Goal: Complete application form

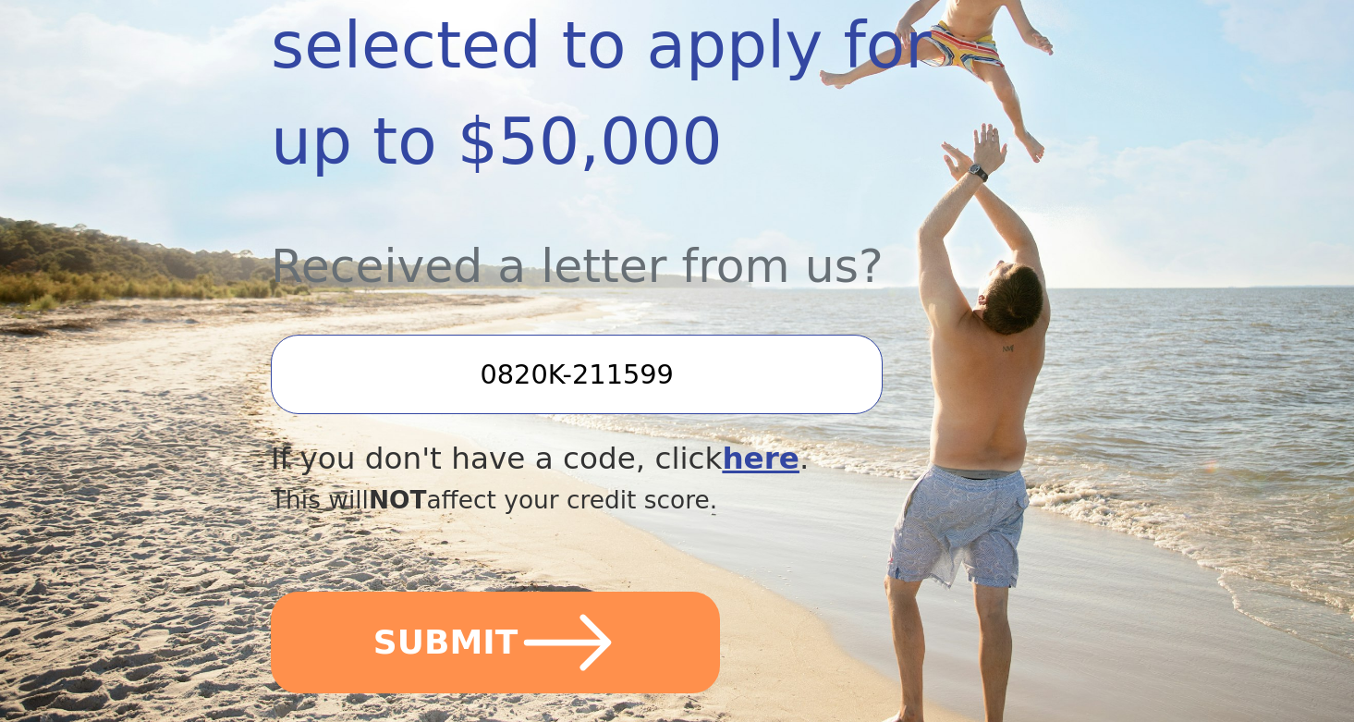
scroll to position [621, 0]
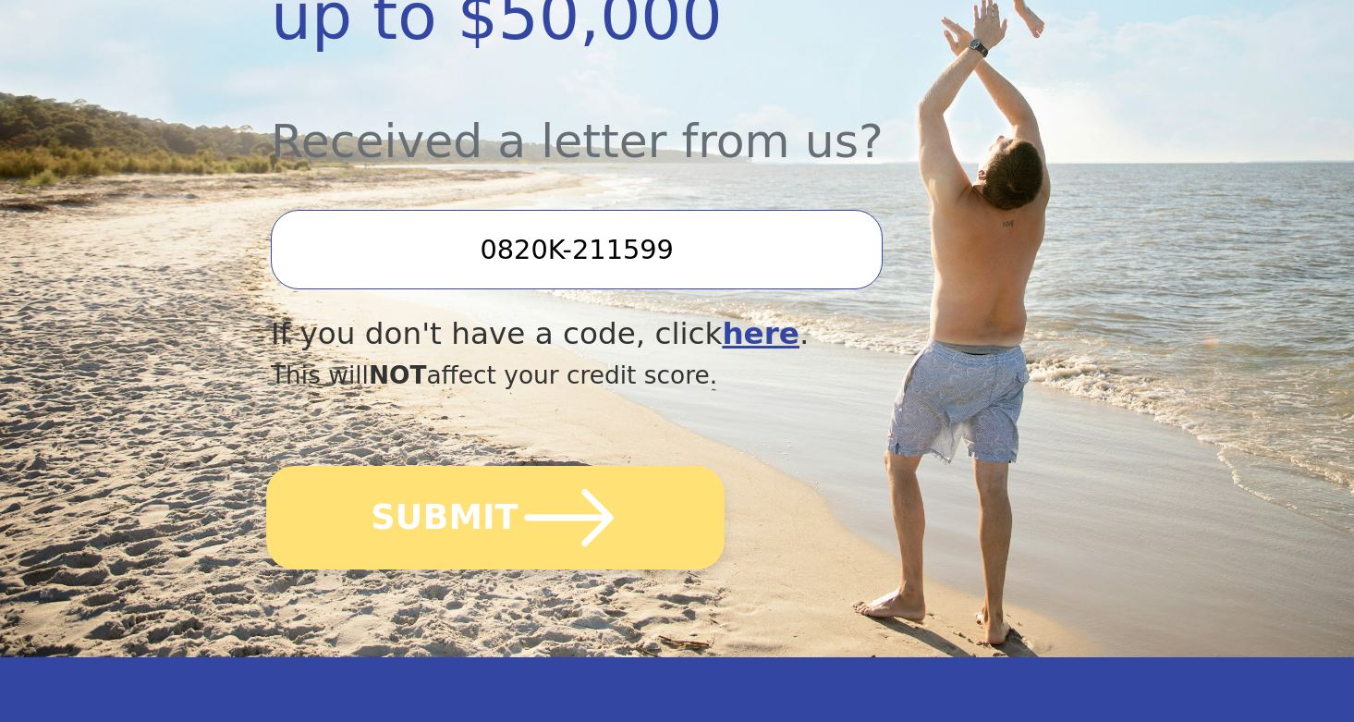
click at [566, 467] on icon "submit" at bounding box center [570, 518] width 102 height 102
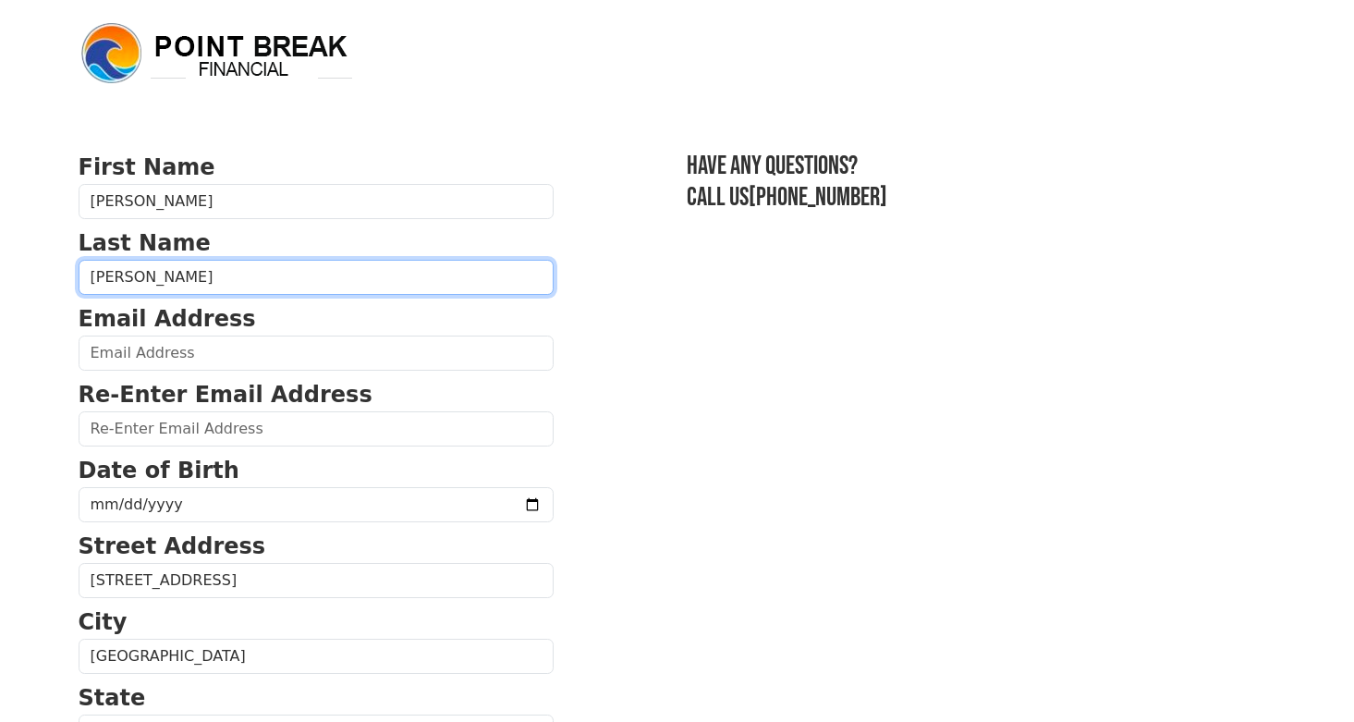
click at [111, 278] on input "[PERSON_NAME]" at bounding box center [316, 277] width 475 height 35
type input "Ter beek"
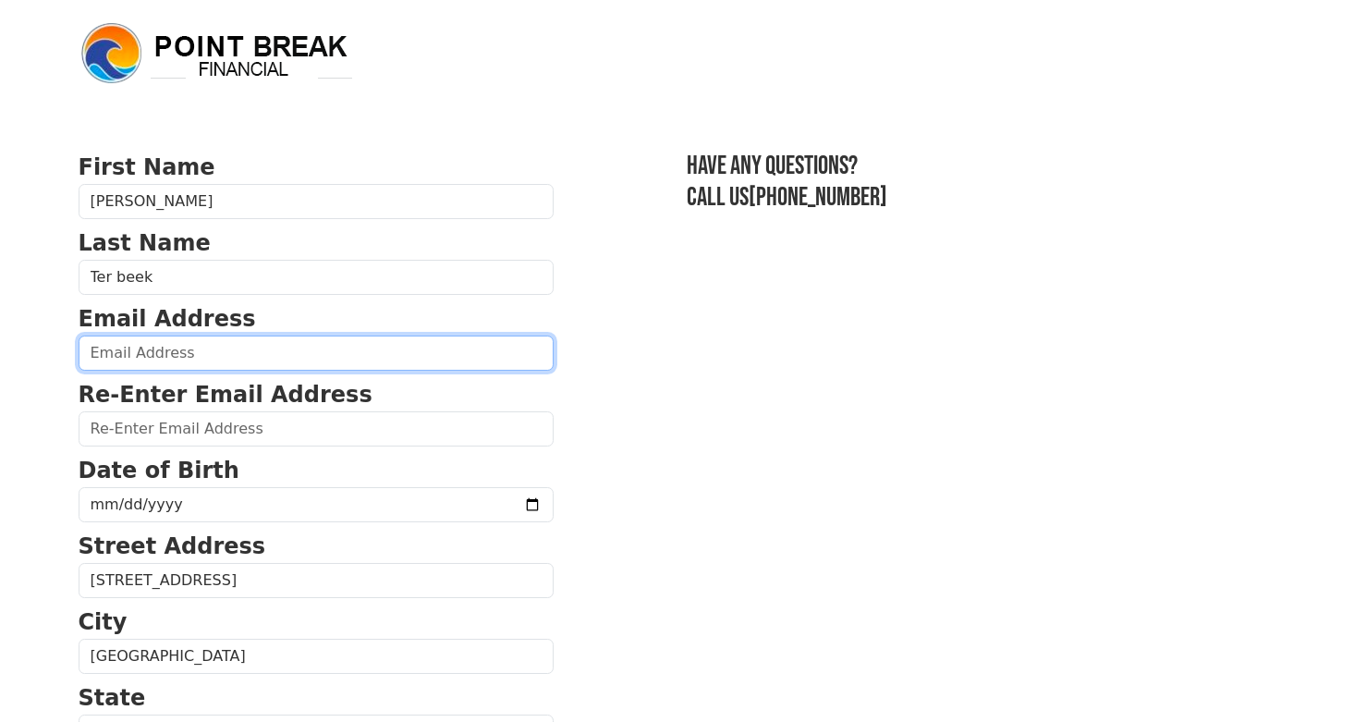
click at [117, 355] on input "email" at bounding box center [316, 353] width 475 height 35
type input "[EMAIL_ADDRESS][PERSON_NAME][DOMAIN_NAME]"
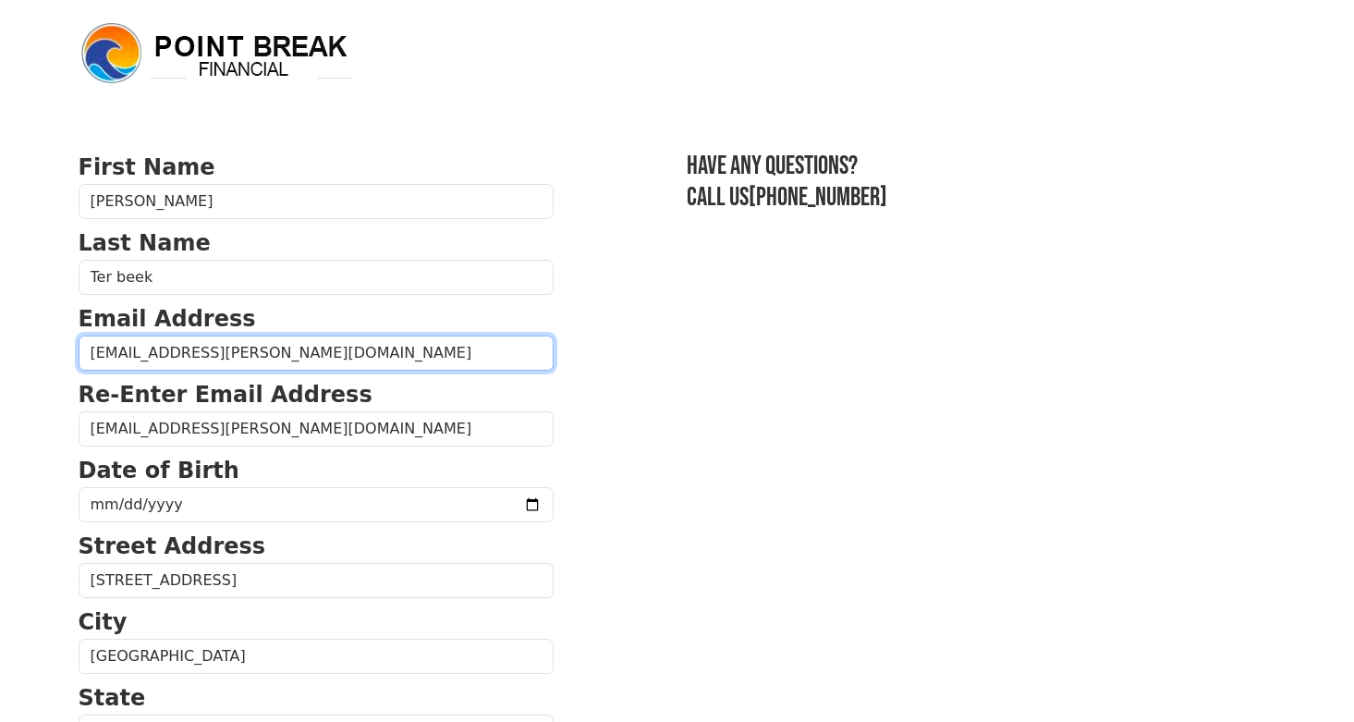
type input "[PHONE_NUMBER]"
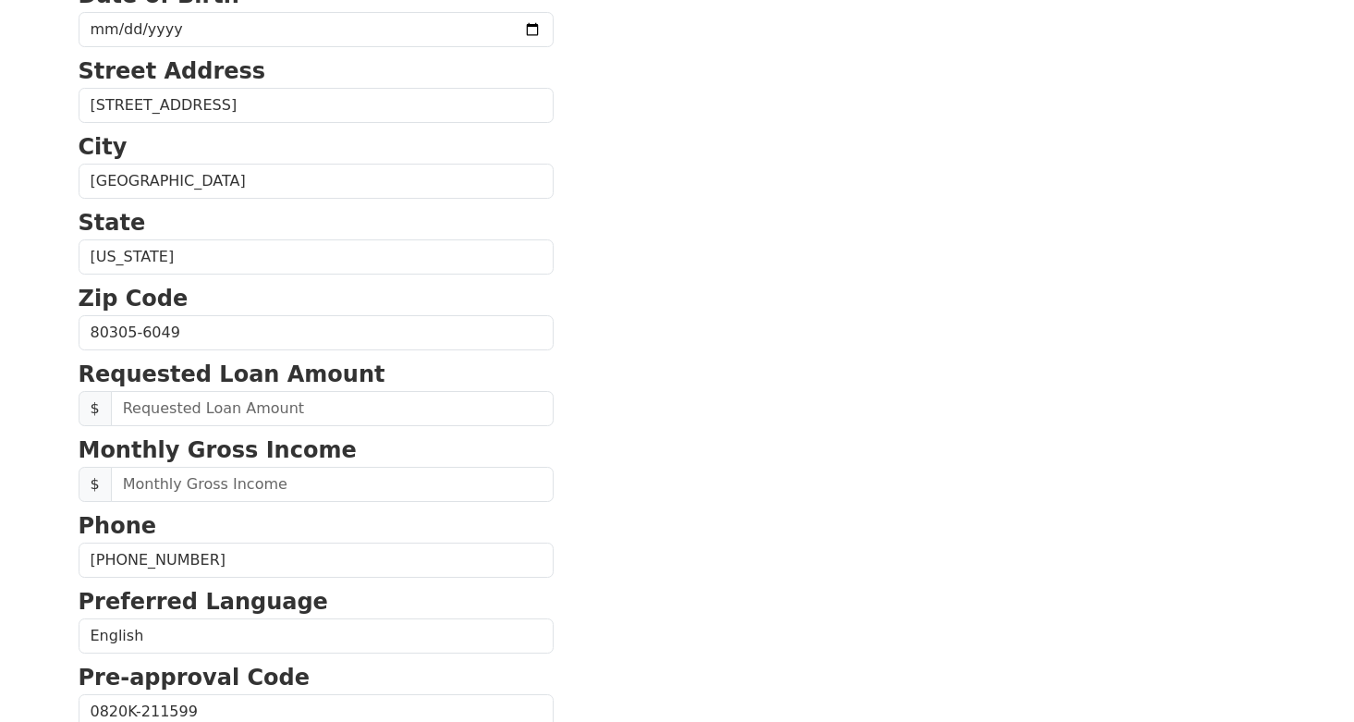
scroll to position [472, 0]
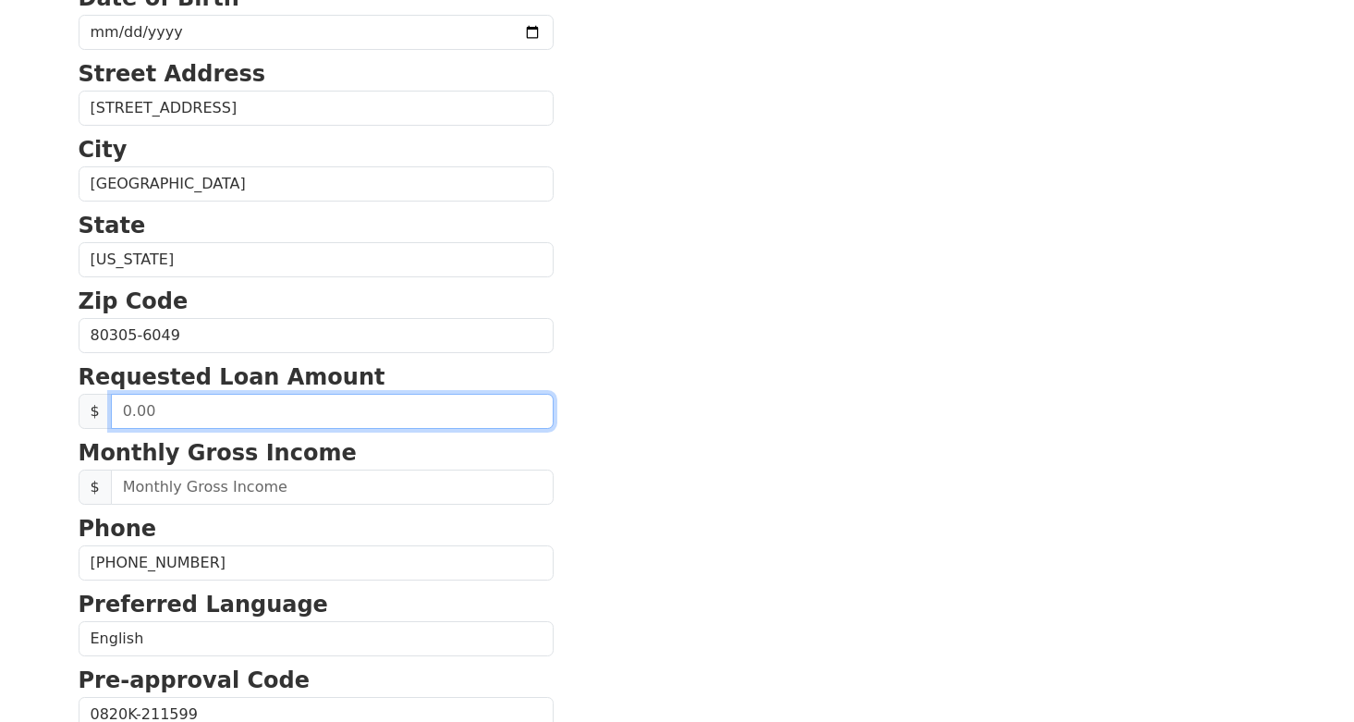
drag, startPoint x: 172, startPoint y: 409, endPoint x: 137, endPoint y: 405, distance: 35.3
click at [137, 405] on input "text" at bounding box center [332, 411] width 443 height 35
type input "20,000.00"
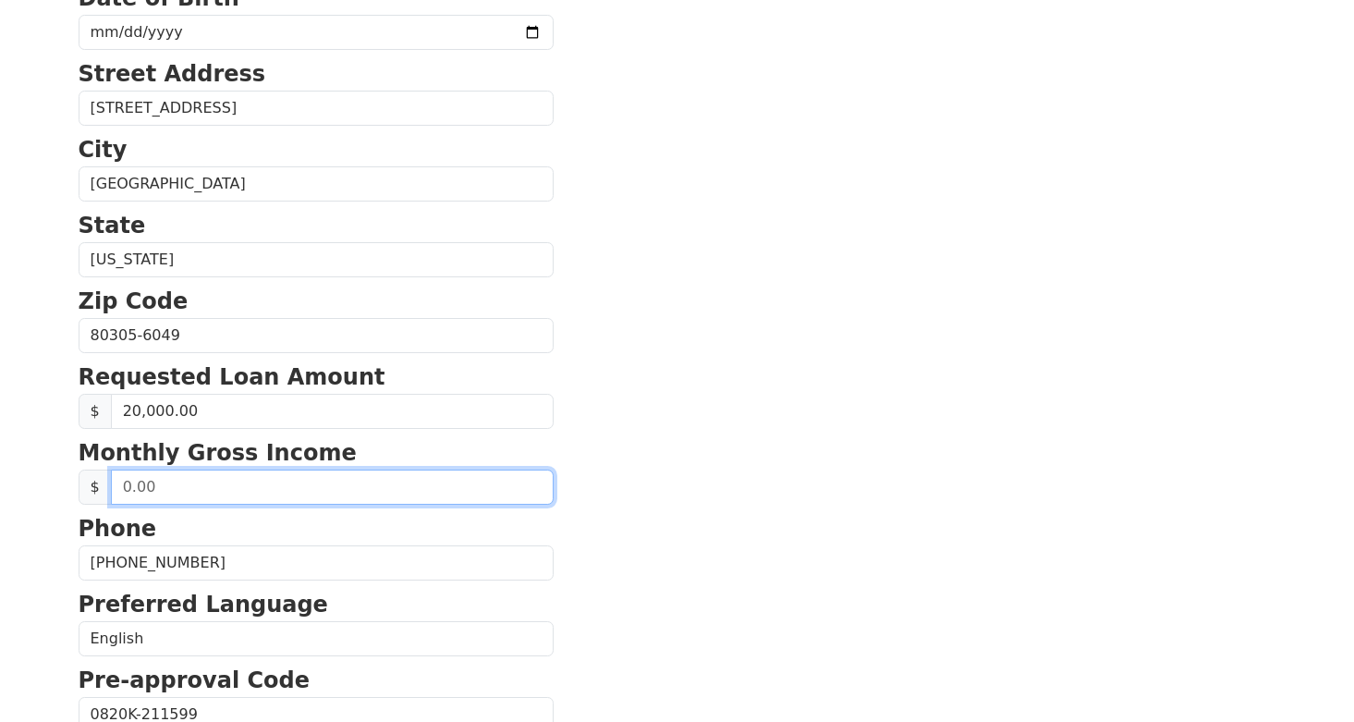
click at [137, 495] on input "text" at bounding box center [332, 487] width 443 height 35
drag, startPoint x: 200, startPoint y: 495, endPoint x: 112, endPoint y: 490, distance: 87.9
click at [112, 490] on input "text" at bounding box center [332, 487] width 443 height 35
type input "5.00"
type input "6,500.00"
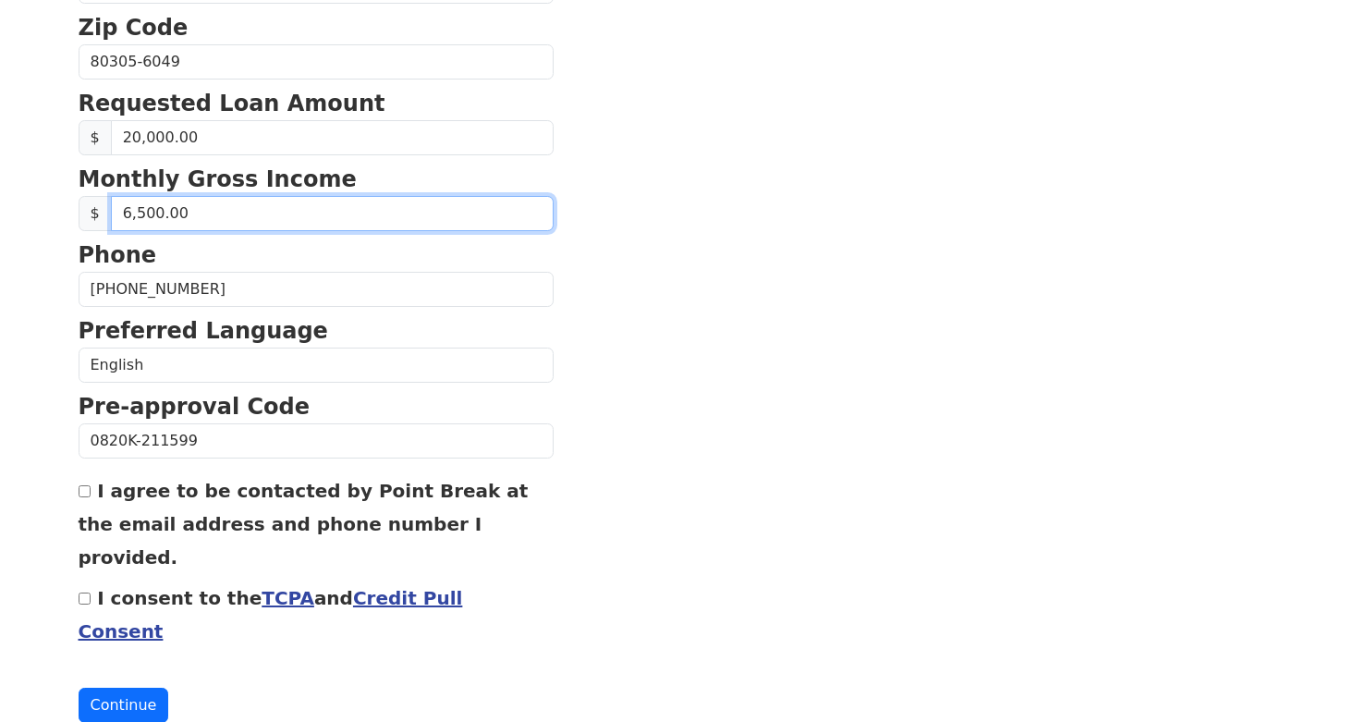
scroll to position [749, 0]
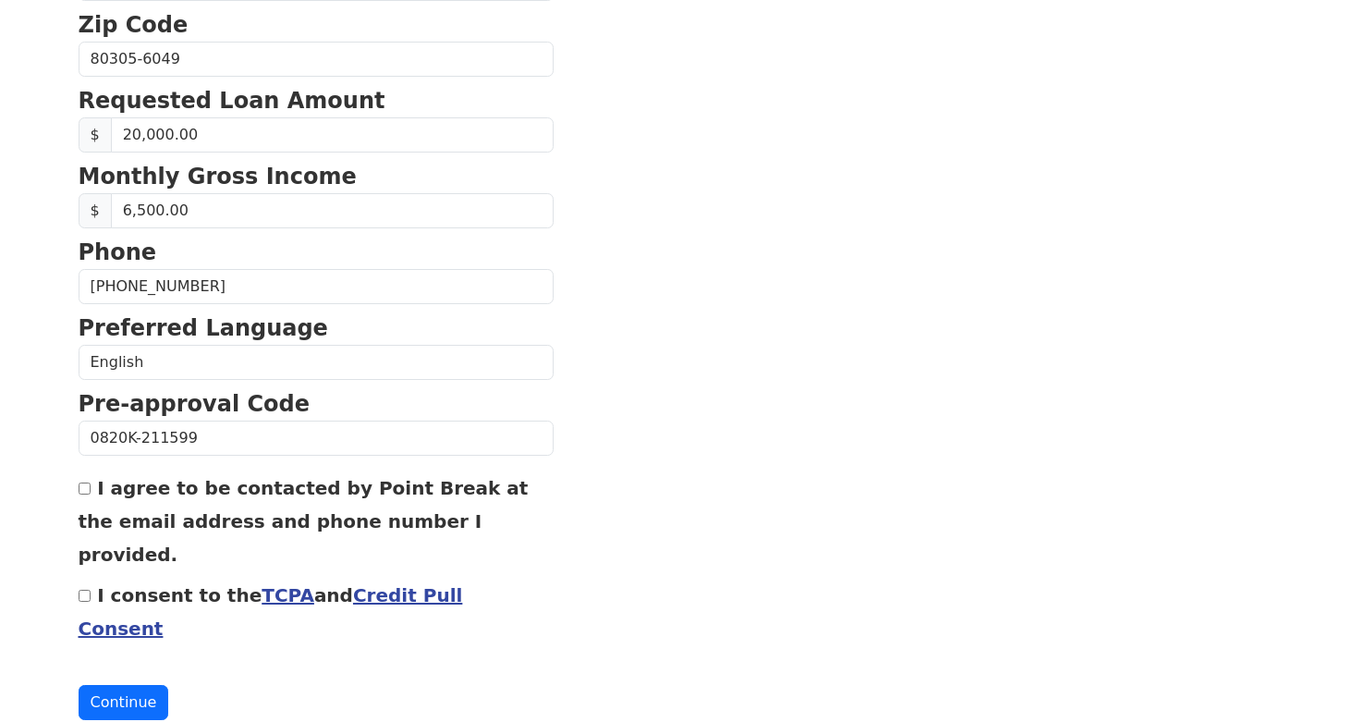
click at [91, 488] on div "I agree to be contacted by Point Break at the email address and phone number I …" at bounding box center [316, 521] width 475 height 100
click at [88, 497] on div "I agree to be contacted by Point Break at the email address and phone number I …" at bounding box center [316, 521] width 475 height 100
click at [88, 490] on input "I agree to be contacted by Point Break at the email address and phone number I …" at bounding box center [85, 489] width 12 height 12
click at [83, 490] on input "I agree to be contacted by Point Break at the email address and phone number I …" at bounding box center [85, 489] width 12 height 12
click at [84, 484] on input "I agree to be contacted by Point Break at the email address and phone number I …" at bounding box center [85, 489] width 12 height 12
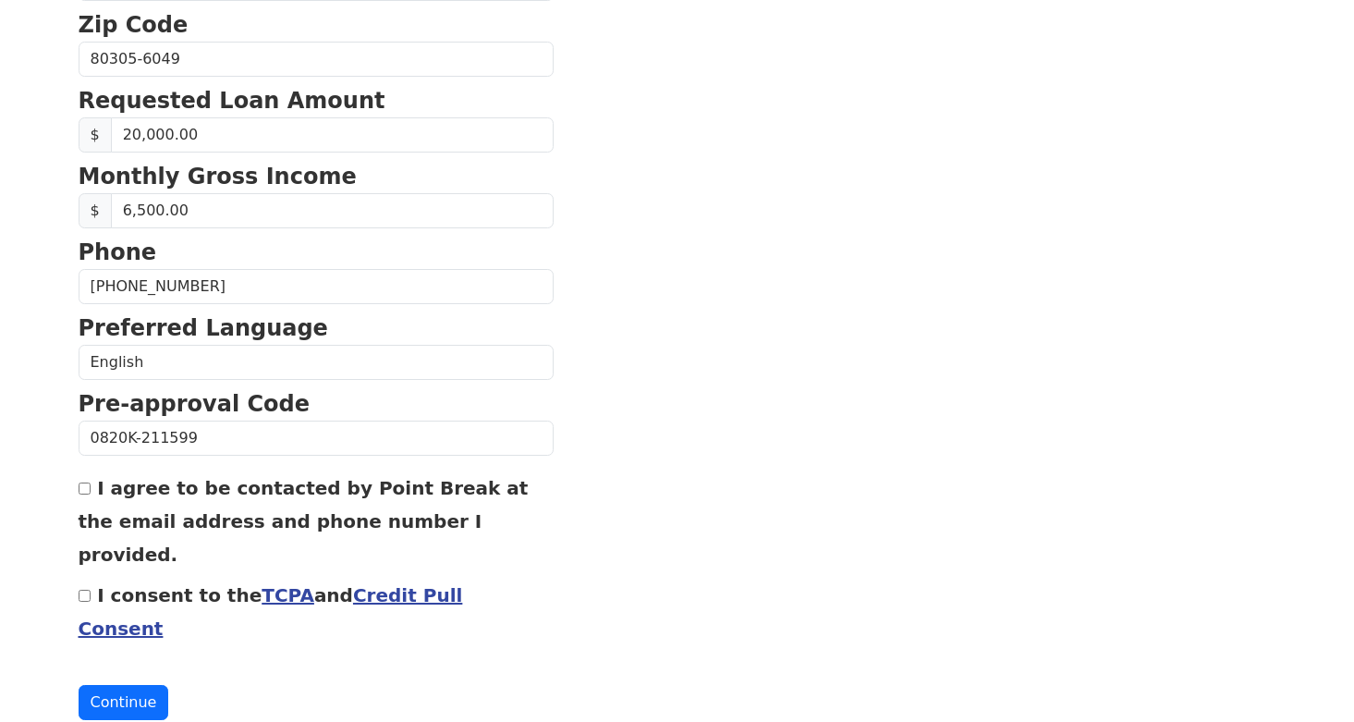
checkbox input "true"
click at [83, 590] on input "I consent to the TCPA and Credit Pull Consent" at bounding box center [85, 596] width 12 height 12
checkbox input "true"
click at [109, 685] on button "Continue" at bounding box center [124, 702] width 91 height 35
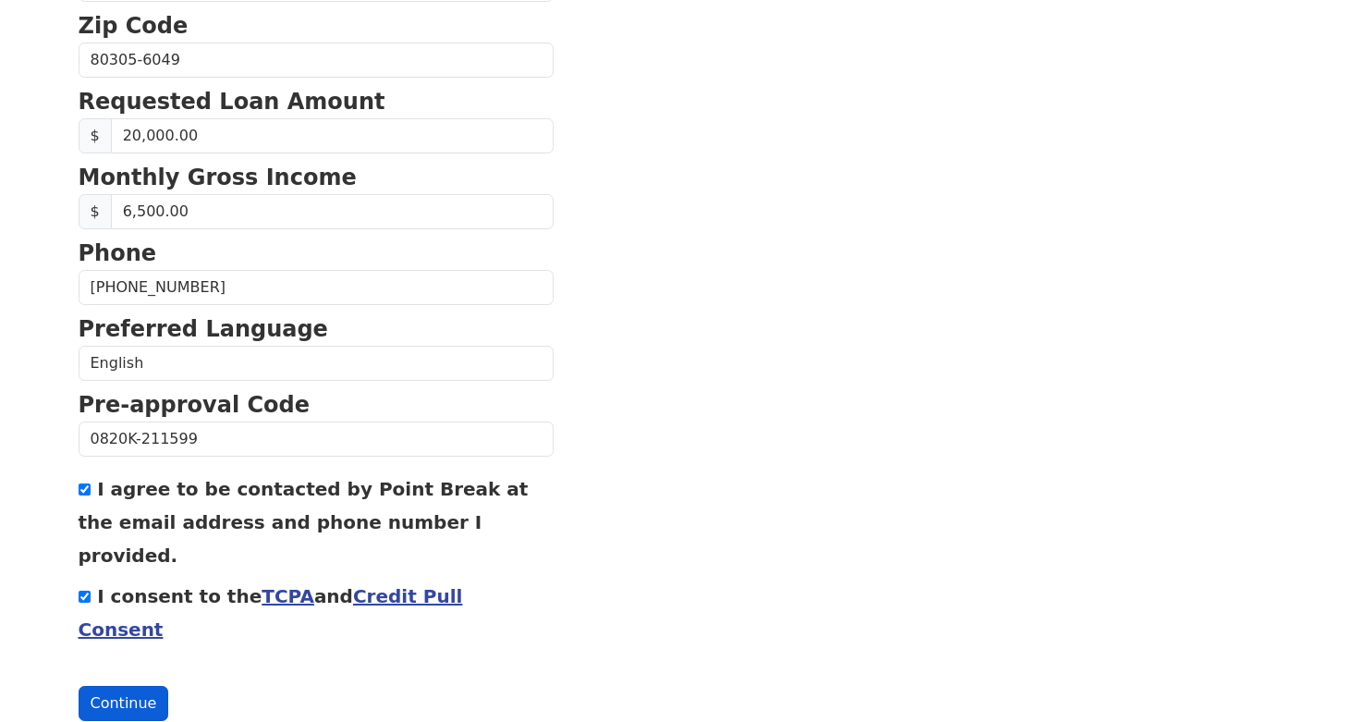
click at [142, 686] on button "Continue" at bounding box center [124, 703] width 91 height 35
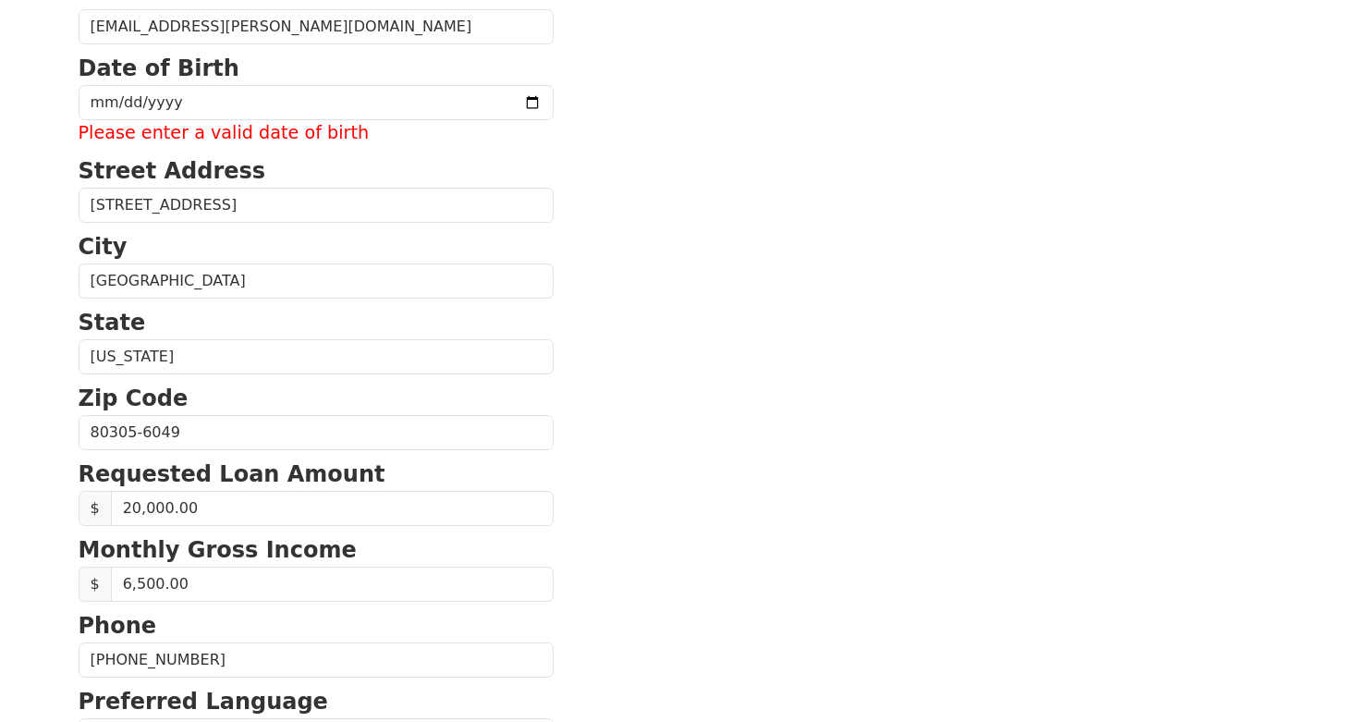
scroll to position [375, 0]
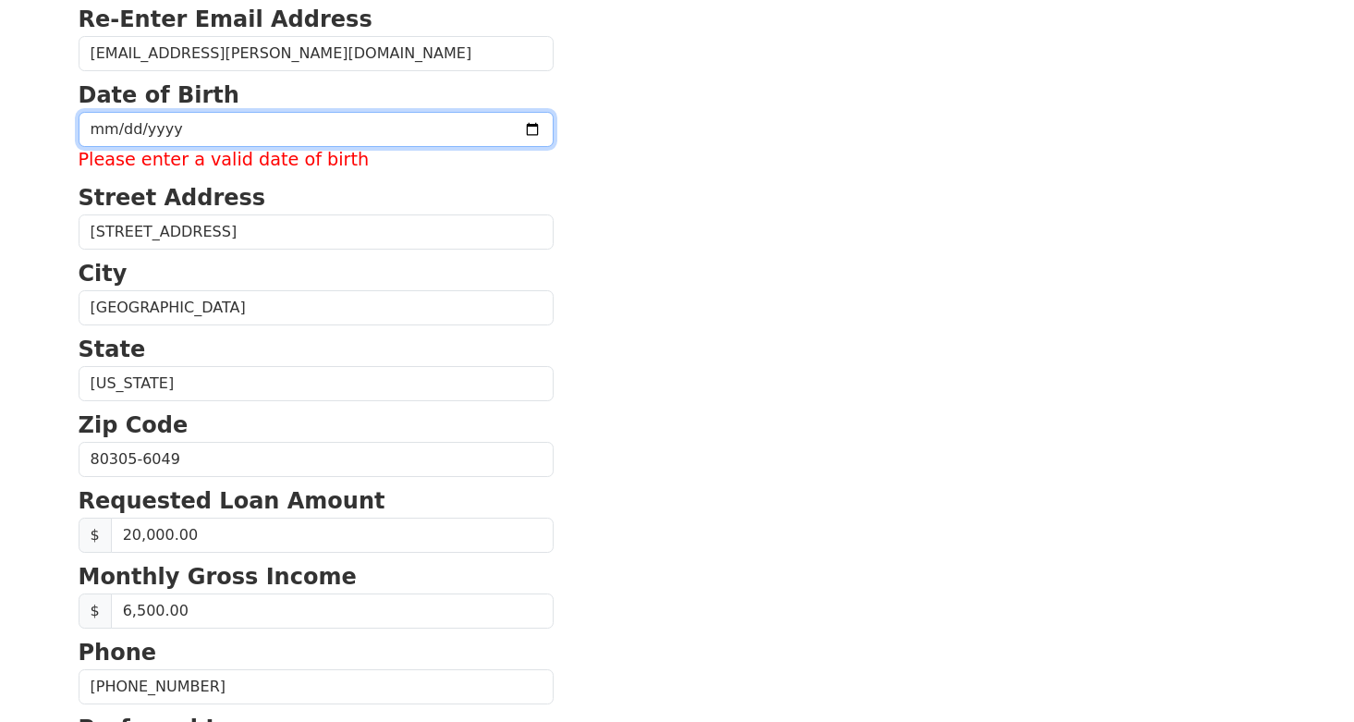
click at [394, 124] on input "date" at bounding box center [316, 129] width 475 height 35
type input "[DATE]"
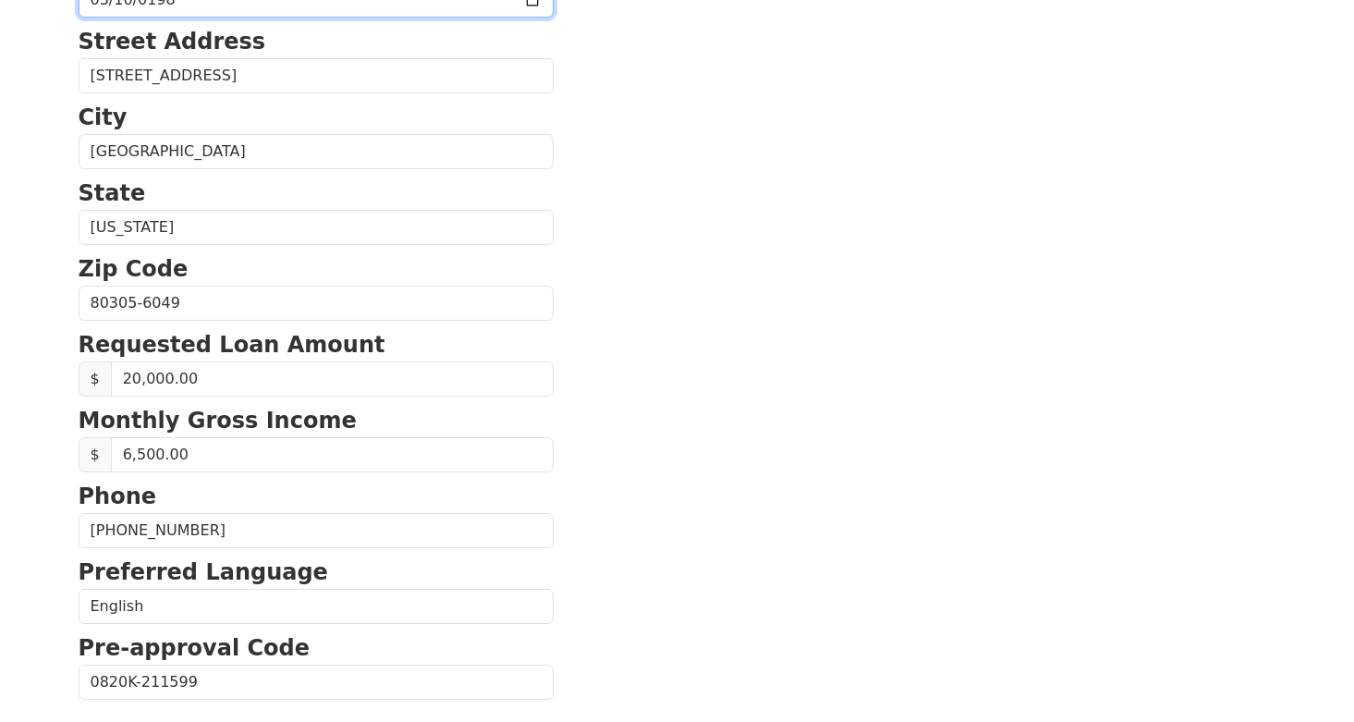
scroll to position [749, 0]
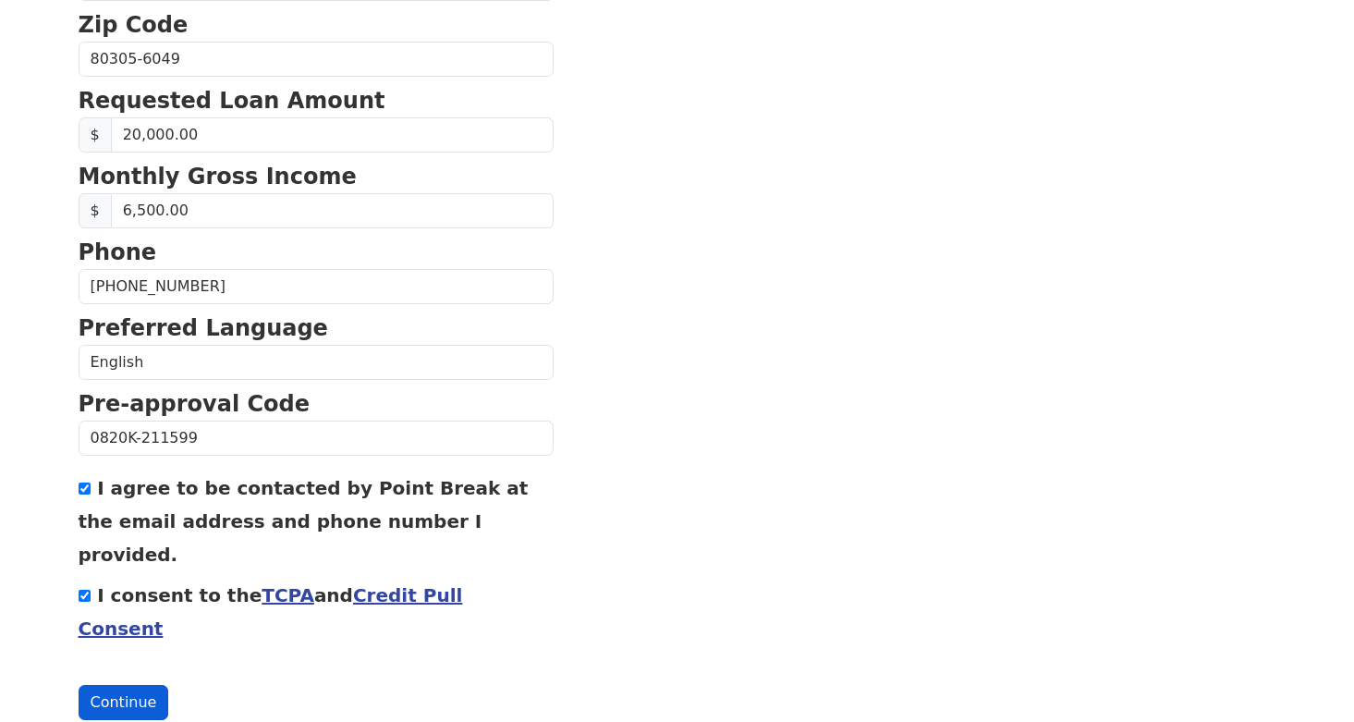
click at [118, 685] on button "Continue" at bounding box center [124, 702] width 91 height 35
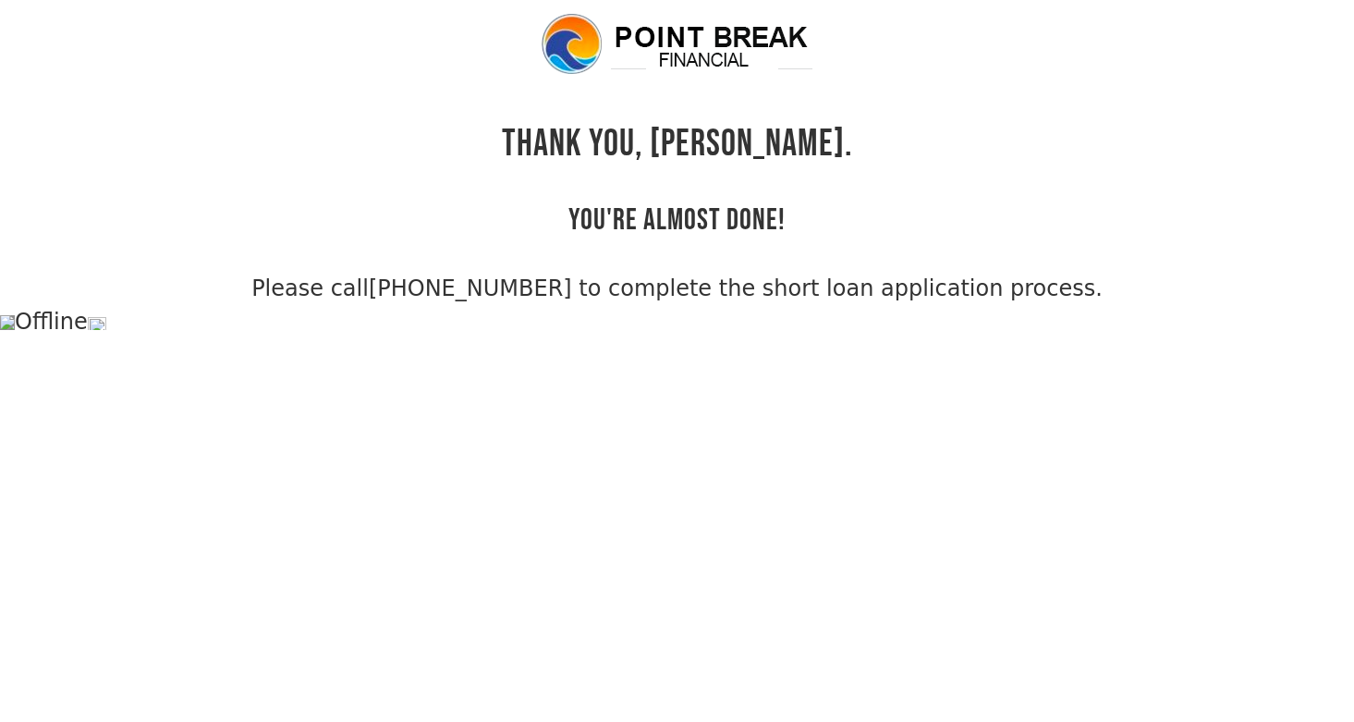
scroll to position [44, 0]
